Goal: Information Seeking & Learning: Learn about a topic

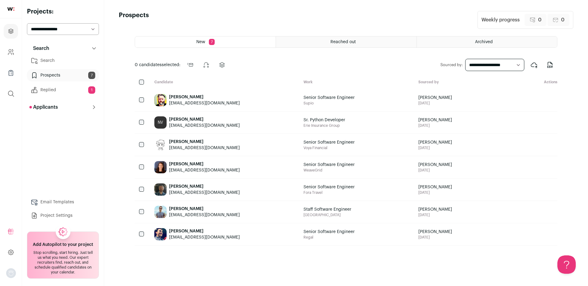
click at [352, 100] on span "Senior Software Engineer" at bounding box center [329, 98] width 51 height 6
click at [276, 108] on div "[PERSON_NAME] [EMAIL_ADDRESS][DOMAIN_NAME]" at bounding box center [224, 100] width 149 height 22
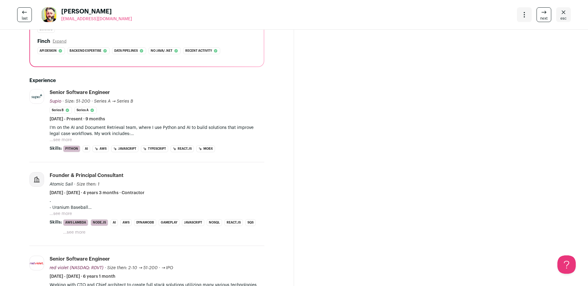
scroll to position [145, 0]
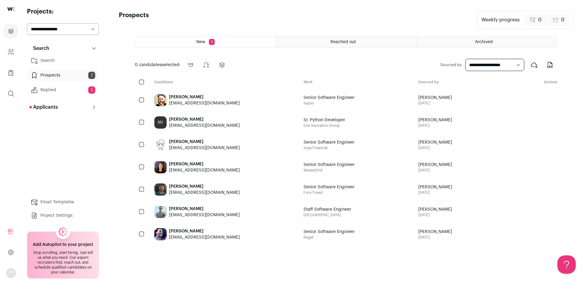
click at [52, 60] on link "Search" at bounding box center [63, 61] width 72 height 12
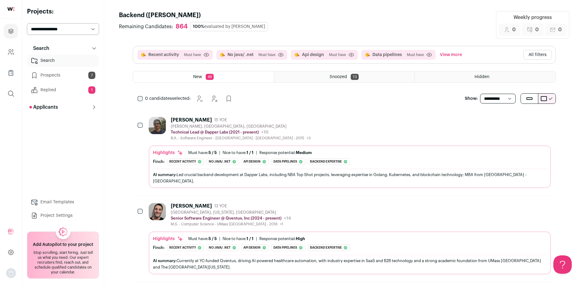
click at [456, 53] on button "View more" at bounding box center [451, 55] width 25 height 10
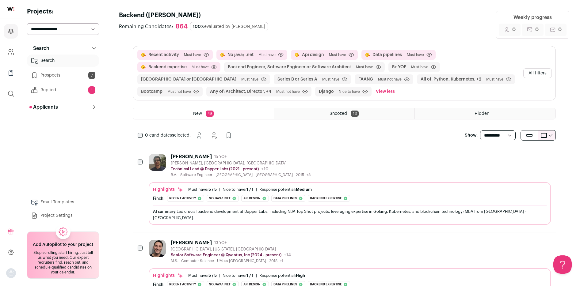
click at [420, 79] on button "All of: Python, Kubernetes, +2" at bounding box center [450, 79] width 61 height 6
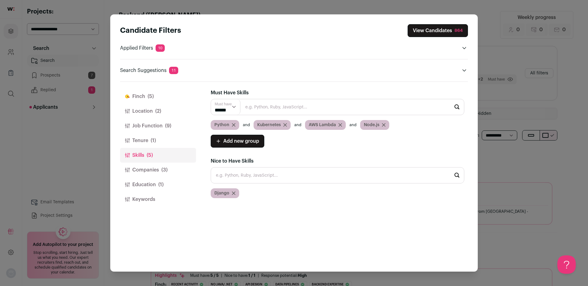
click at [483, 13] on div "Candidate Filters View Candidates 864 Applied Filters 10 Recent activity, No ja…" at bounding box center [294, 143] width 588 height 286
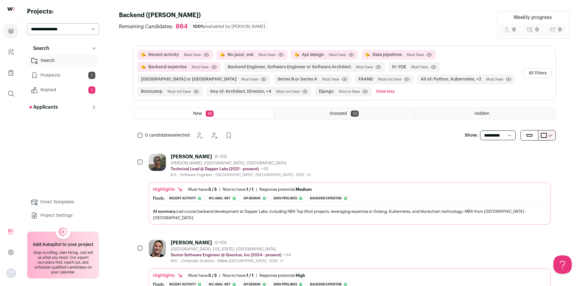
click at [425, 79] on button "All of: Python, Kubernetes, +2" at bounding box center [450, 79] width 61 height 6
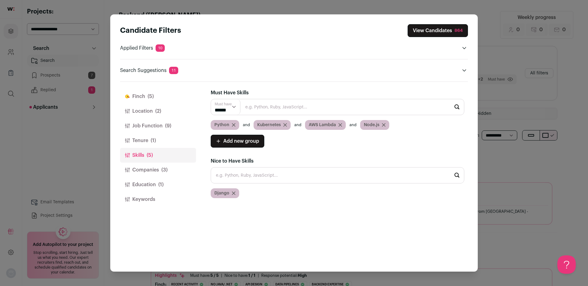
click at [539, 165] on div "Candidate Filters View Candidates 864 Applied Filters 10 Recent activity, No ja…" at bounding box center [294, 143] width 588 height 286
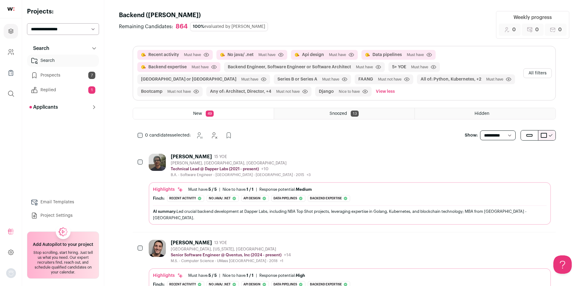
click at [420, 78] on button "All of: Python, Kubernetes, +2" at bounding box center [450, 79] width 61 height 6
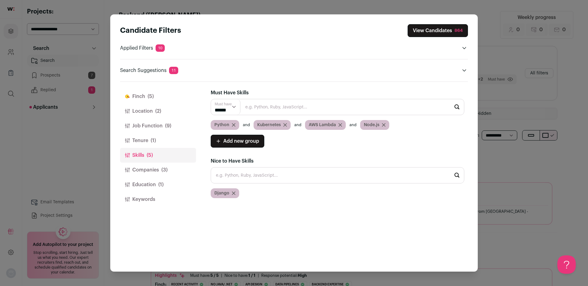
click at [509, 241] on div "Candidate Filters View Candidates 864 Applied Filters 10 Recent activity, No ja…" at bounding box center [294, 143] width 588 height 286
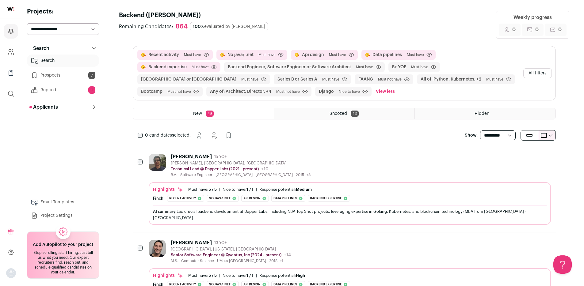
drag, startPoint x: 176, startPoint y: 28, endPoint x: 183, endPoint y: 28, distance: 7.4
click at [183, 28] on div "864" at bounding box center [182, 27] width 12 height 8
click at [183, 27] on div "864" at bounding box center [182, 27] width 12 height 8
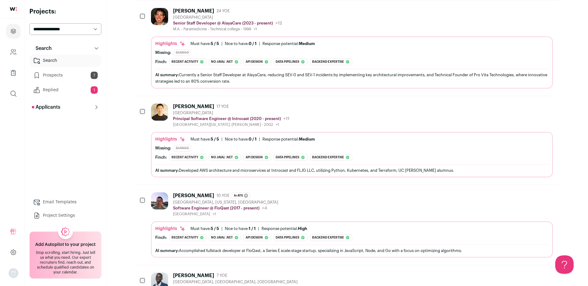
scroll to position [755, 0]
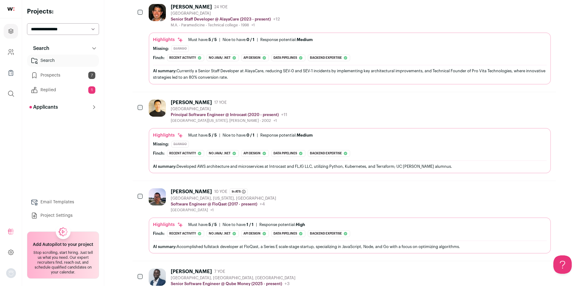
click at [482, 163] on div "AI summary: Developed AWS architecture and microservices at Introcast and FLJG …" at bounding box center [349, 166] width 393 height 6
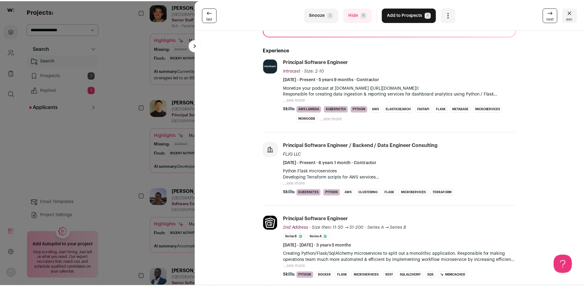
scroll to position [57, 0]
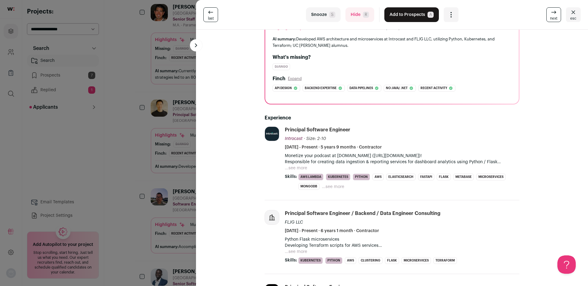
click at [143, 165] on div "last Snooze S Hide R Add to Prospects A Are you sure? Foo Lim is already in you…" at bounding box center [294, 143] width 588 height 286
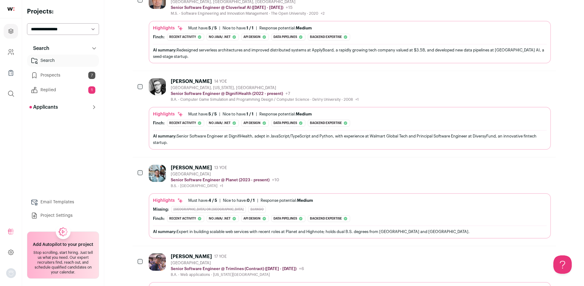
scroll to position [2944, 0]
